Goal: Navigation & Orientation: Find specific page/section

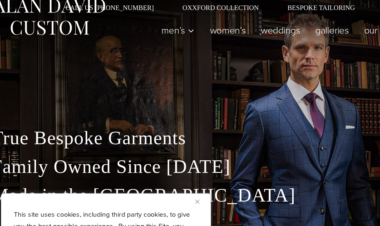
click at [144, 145] on img "Close" at bounding box center [145, 146] width 3 height 3
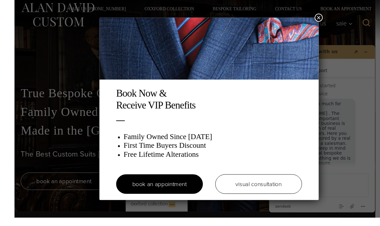
scroll to position [17, 0]
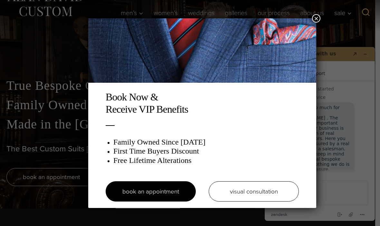
click at [314, 14] on button "×" at bounding box center [316, 18] width 8 height 8
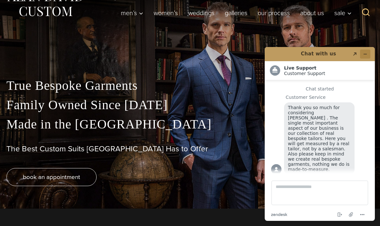
click at [363, 51] on button "Minimize widget" at bounding box center [365, 54] width 10 height 9
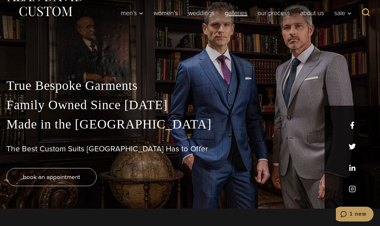
click at [230, 13] on link "Galleries" at bounding box center [236, 12] width 33 height 13
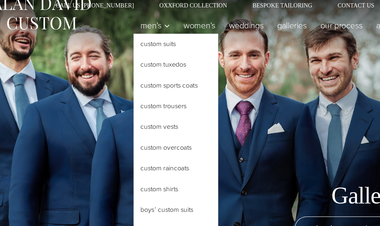
scroll to position [10, 0]
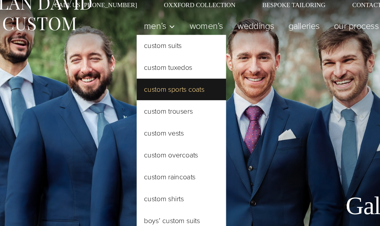
click at [116, 65] on link "Custom Sports Coats" at bounding box center [148, 65] width 64 height 15
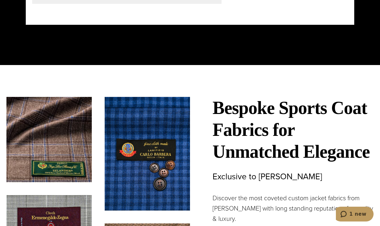
scroll to position [1628, 0]
